Goal: Information Seeking & Learning: Find specific fact

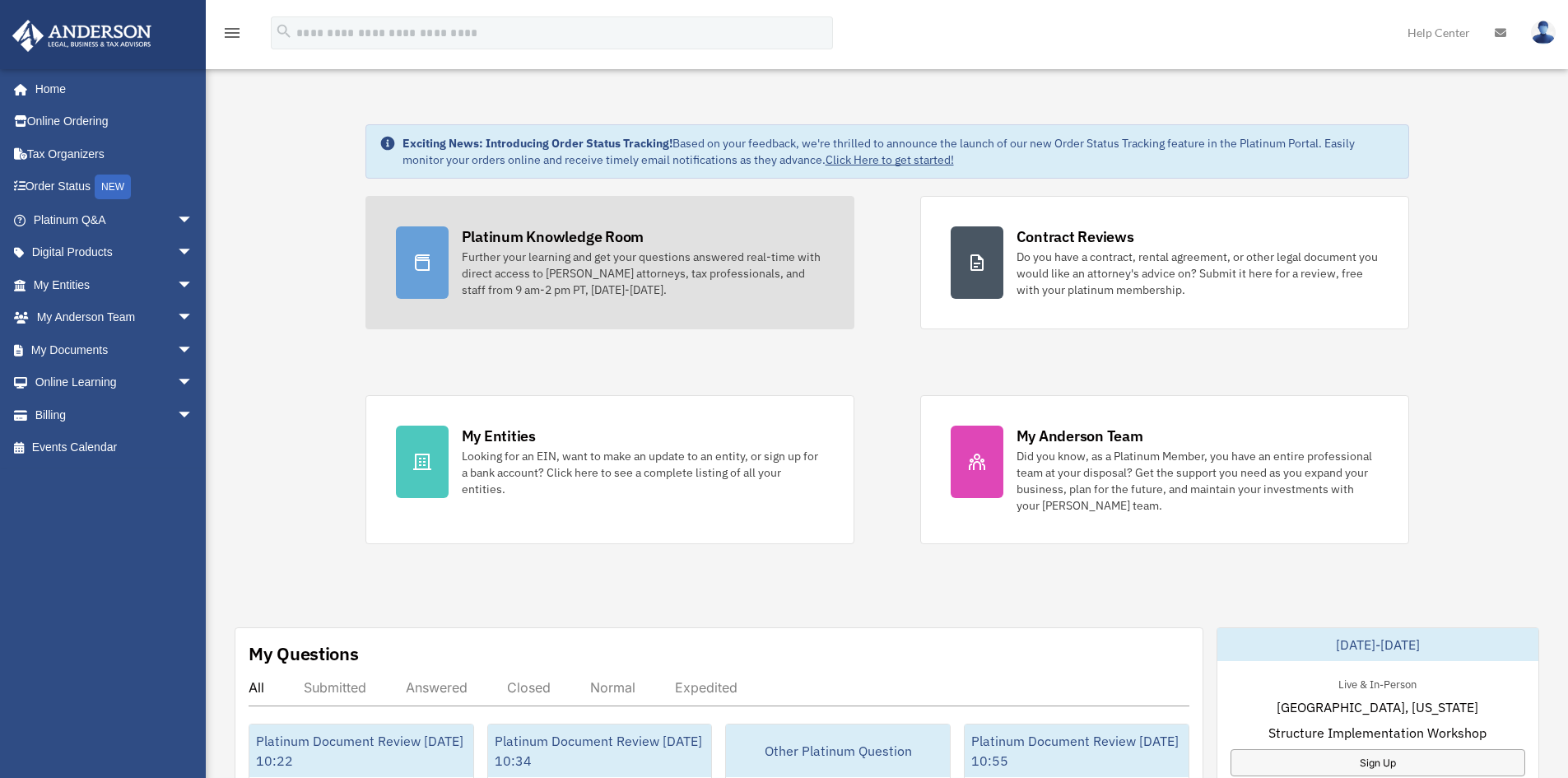
click at [564, 284] on div "Further your learning and get your questions answered real-time with direct acc…" at bounding box center [643, 273] width 362 height 50
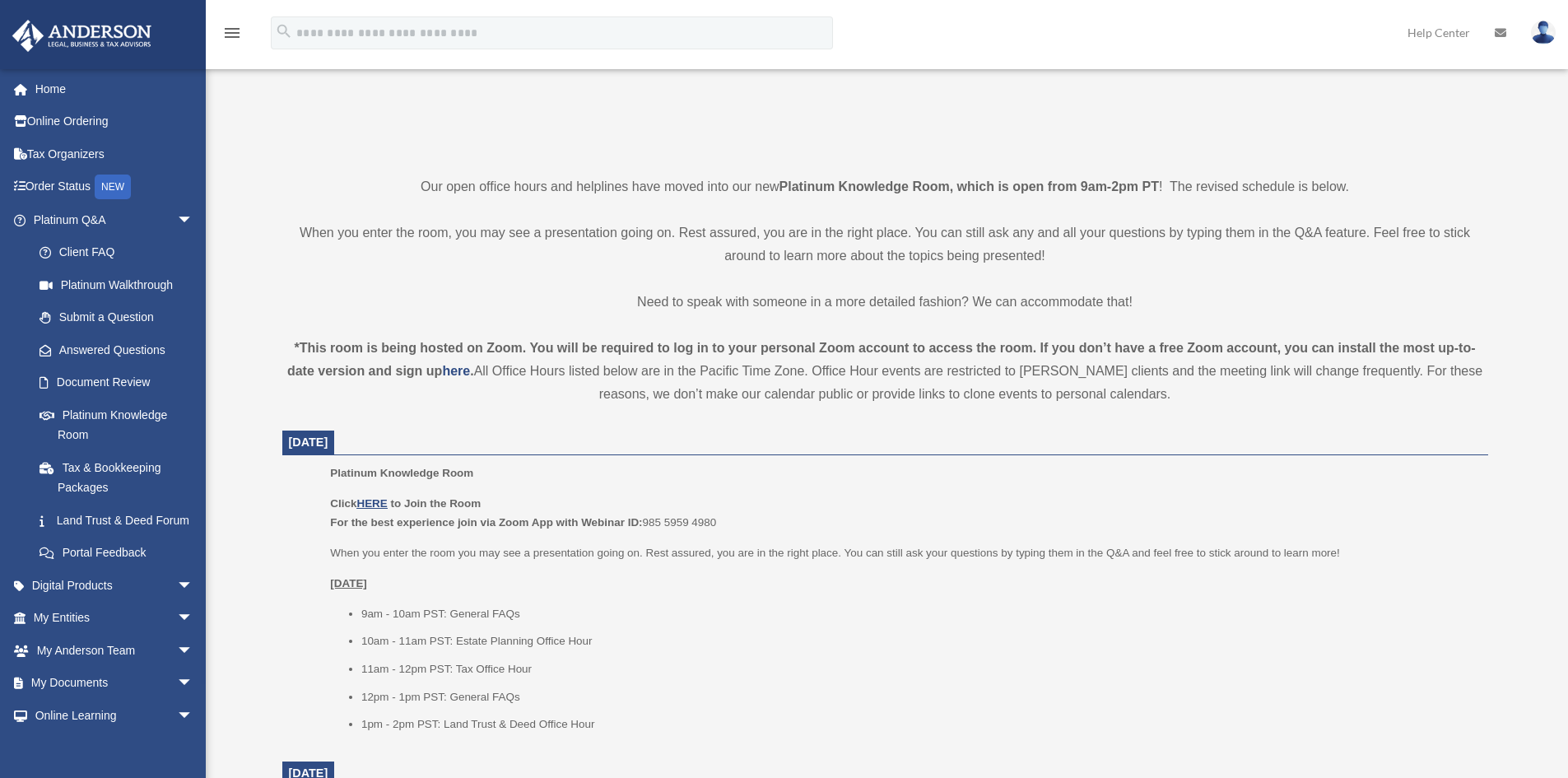
scroll to position [330, 0]
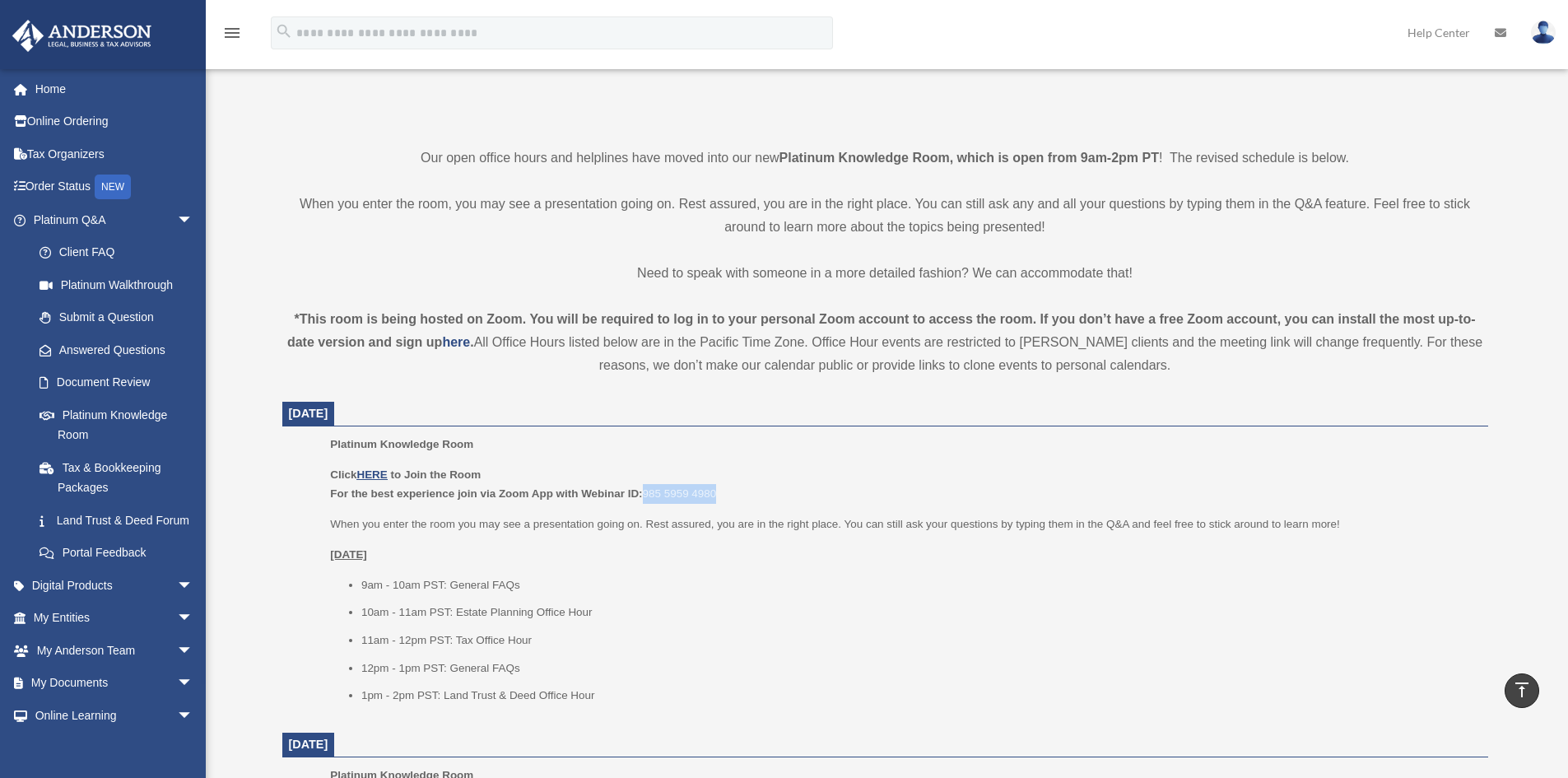
drag, startPoint x: 647, startPoint y: 491, endPoint x: 752, endPoint y: 485, distance: 105.2
click at [752, 485] on p "Click HERE to Join the Room For the best experience join via Zoom App with Webi…" at bounding box center [903, 484] width 1146 height 38
copy p "985 5959 4980"
